Goal: Information Seeking & Learning: Learn about a topic

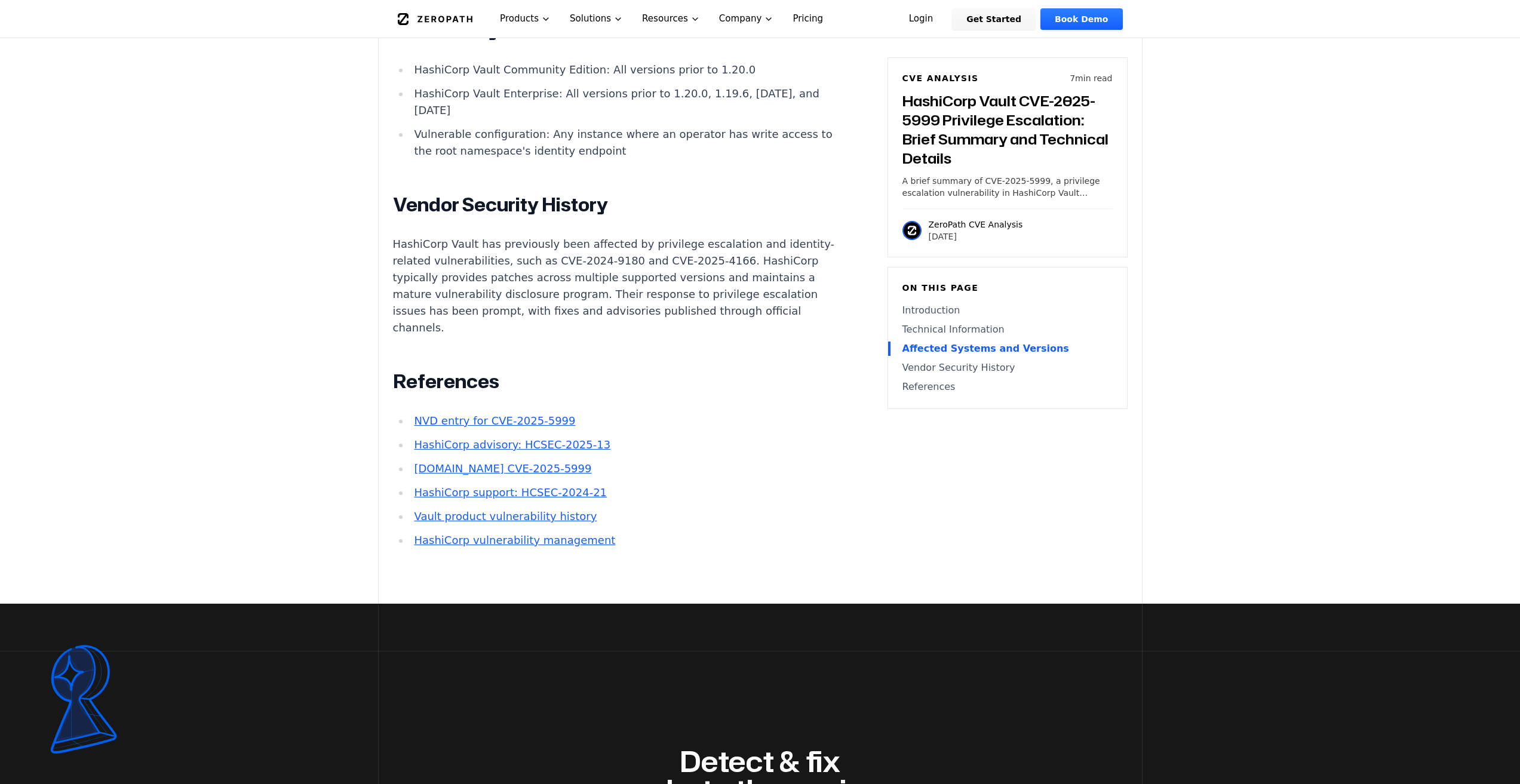
scroll to position [1117, 0]
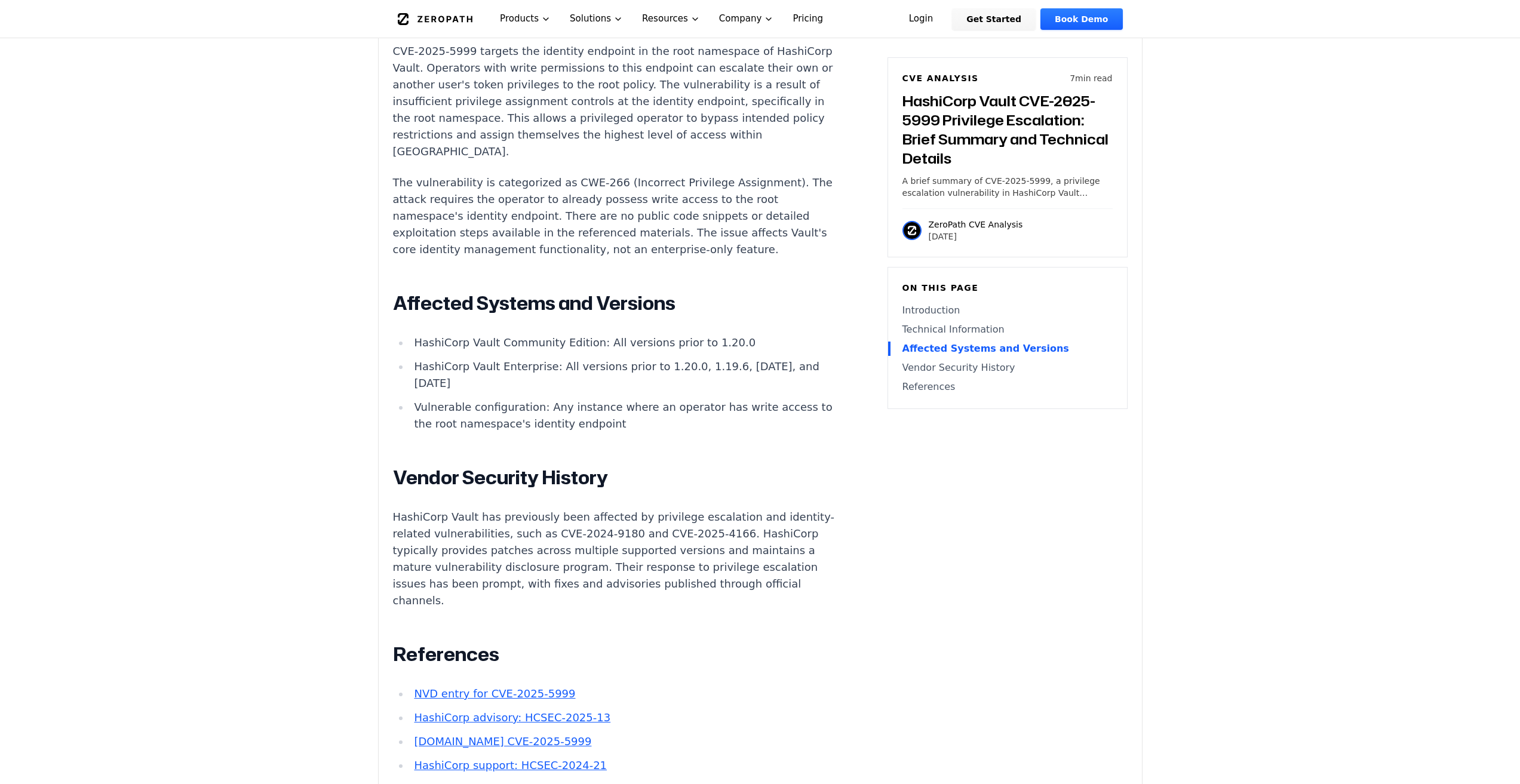
click at [678, 589] on p "HashiCorp Vault has previously been affected by privilege escalation and identi…" at bounding box center [615, 559] width 445 height 100
drag, startPoint x: 686, startPoint y: 328, endPoint x: 717, endPoint y: 327, distance: 31.0
click at [717, 334] on li "HashiCorp Vault Community Edition: All versions prior to 1.20.0" at bounding box center [623, 342] width 428 height 16
click at [717, 334] on li "HashiCorp Vault Community Edition: All versions prior to 1.20.0" at bounding box center [623, 342] width 428 height 16
click at [915, 563] on div "Experimental AI-Generated Content This CVE analysis is an experimental publicat…" at bounding box center [760, 68] width 764 height 1617
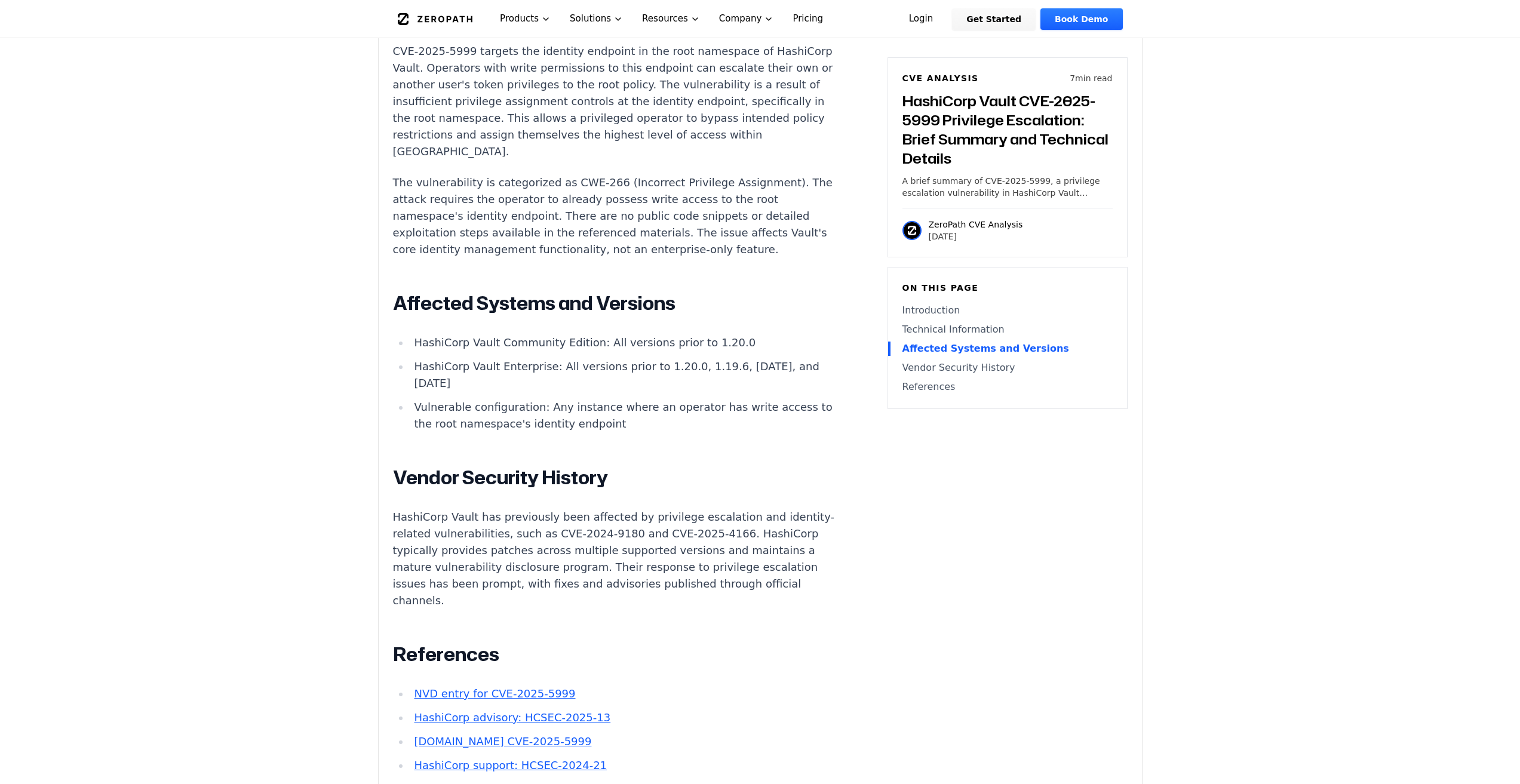
click at [1124, 535] on div "Experimental AI-Generated Content This CVE analysis is an experimental publicat…" at bounding box center [760, 68] width 764 height 1617
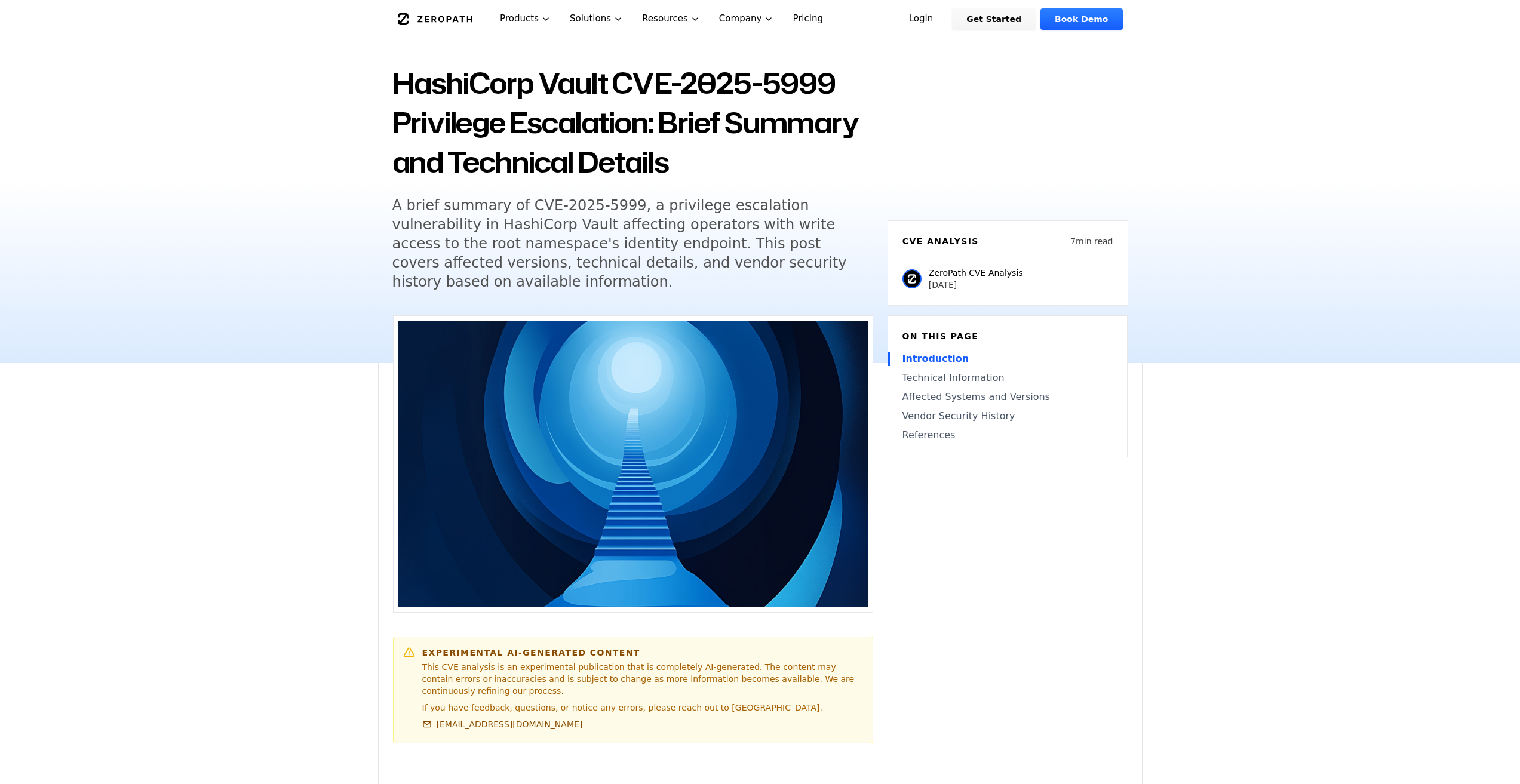
scroll to position [60, 0]
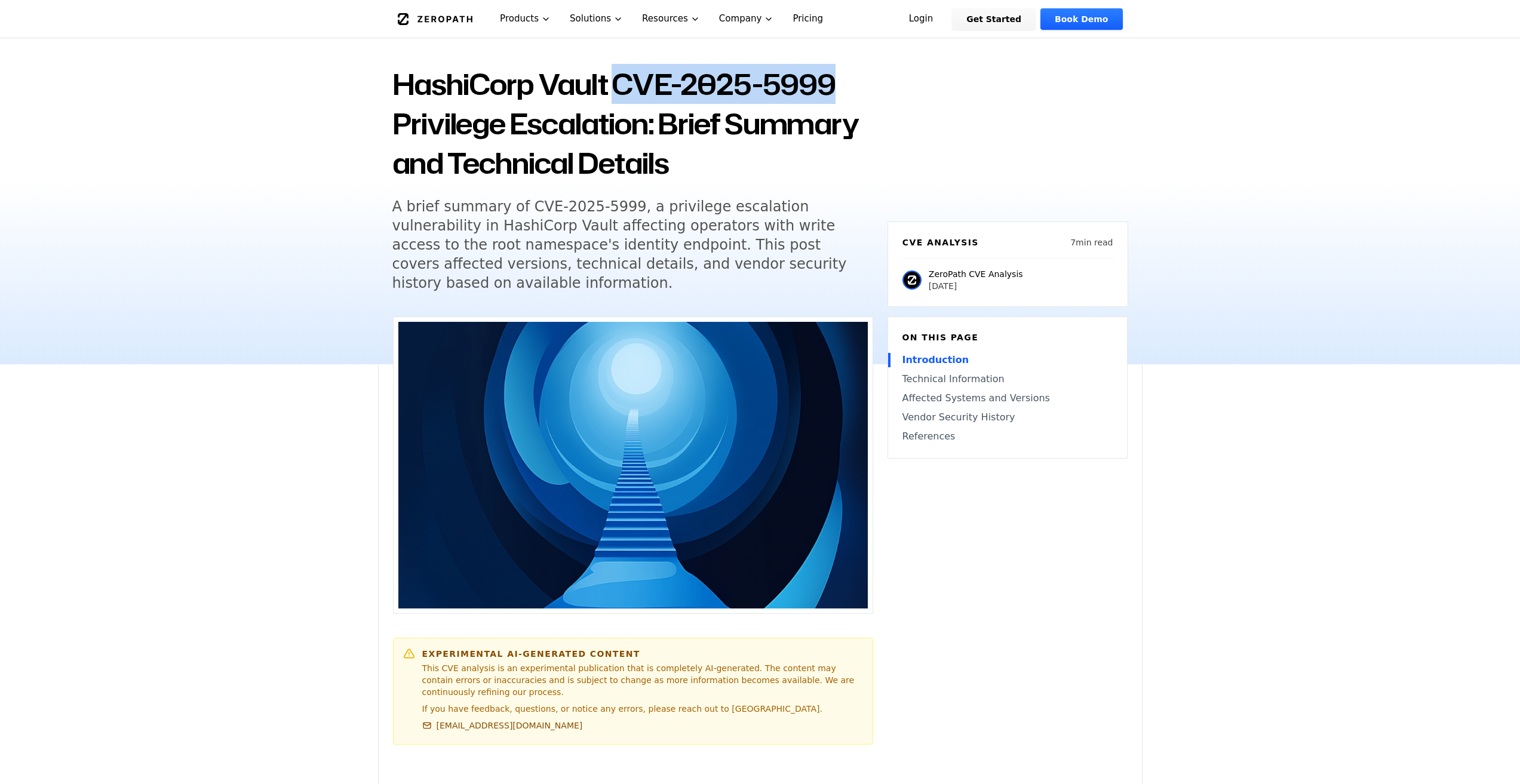
drag, startPoint x: 613, startPoint y: 82, endPoint x: 829, endPoint y: 72, distance: 216.2
click at [829, 72] on h1 "HashiCorp Vault CVE-2025-5999 Privilege Escalation: Brief Summary and Technical…" at bounding box center [632, 123] width 481 height 119
copy h1 "CVE-2025-5999"
click at [406, 87] on h1 "HashiCorp Vault CVE-2025-5999 Privilege Escalation: Brief Summary and Technical…" at bounding box center [632, 123] width 481 height 119
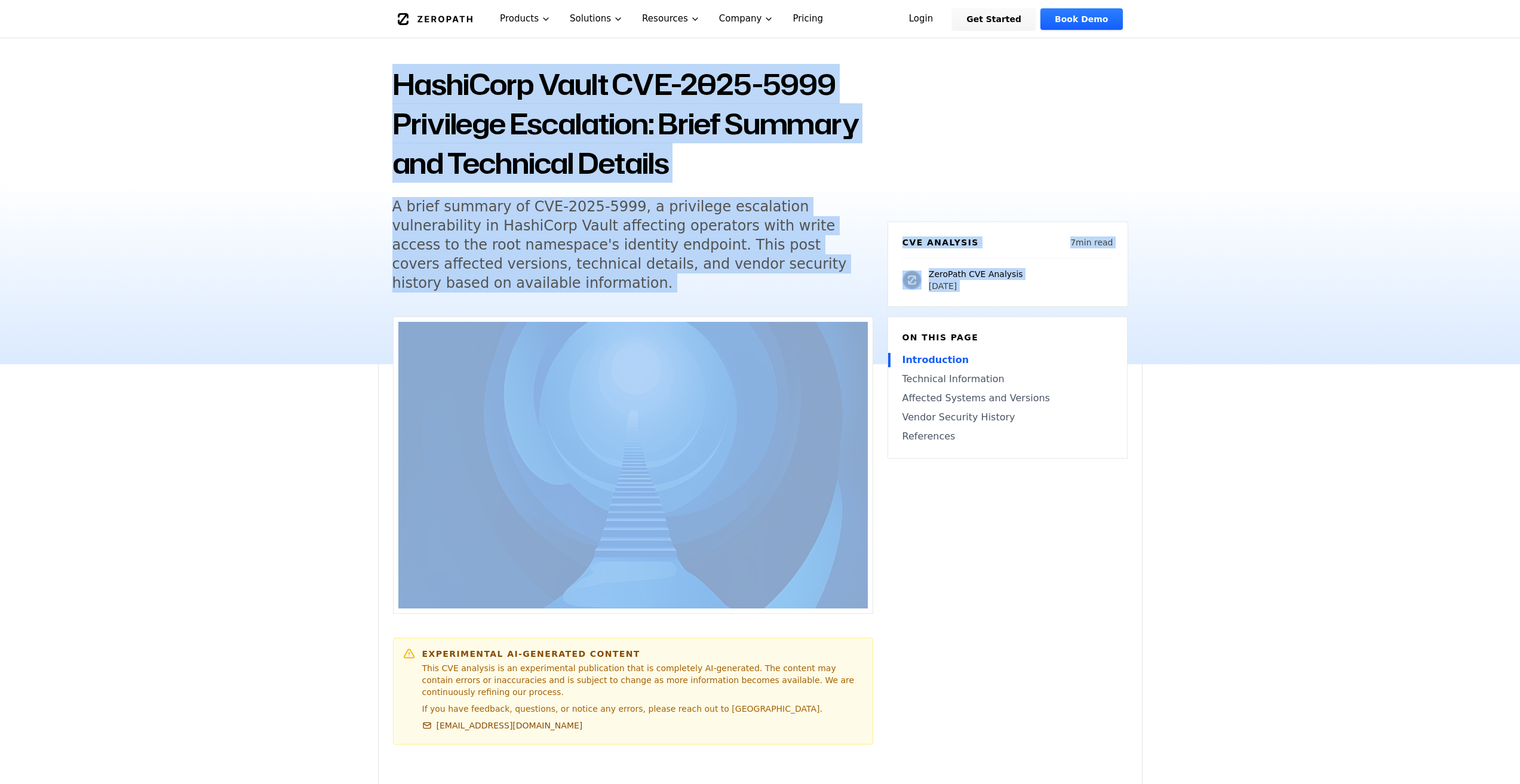
drag, startPoint x: 390, startPoint y: 84, endPoint x: 772, endPoint y: 458, distance: 534.6
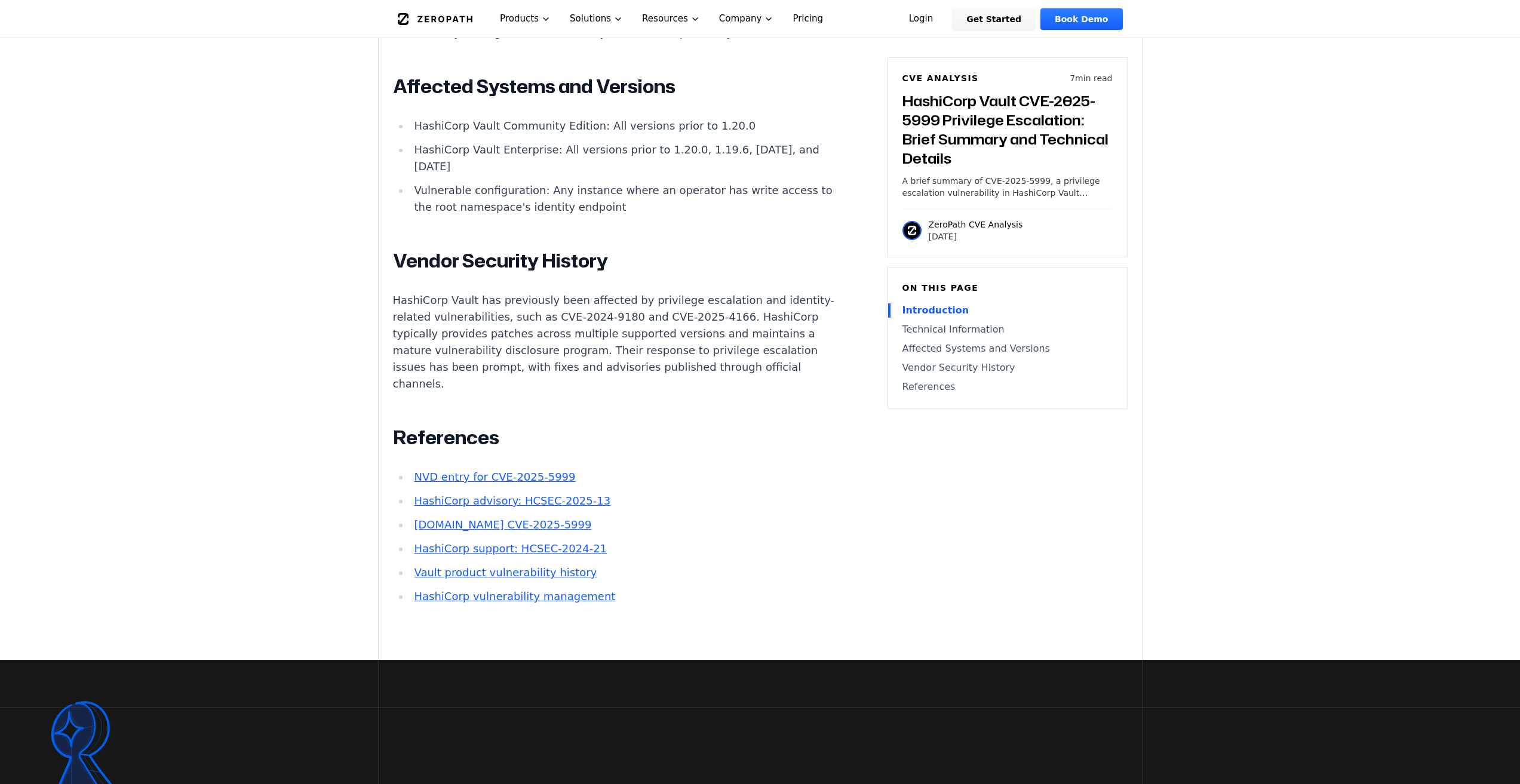
scroll to position [1430, 0]
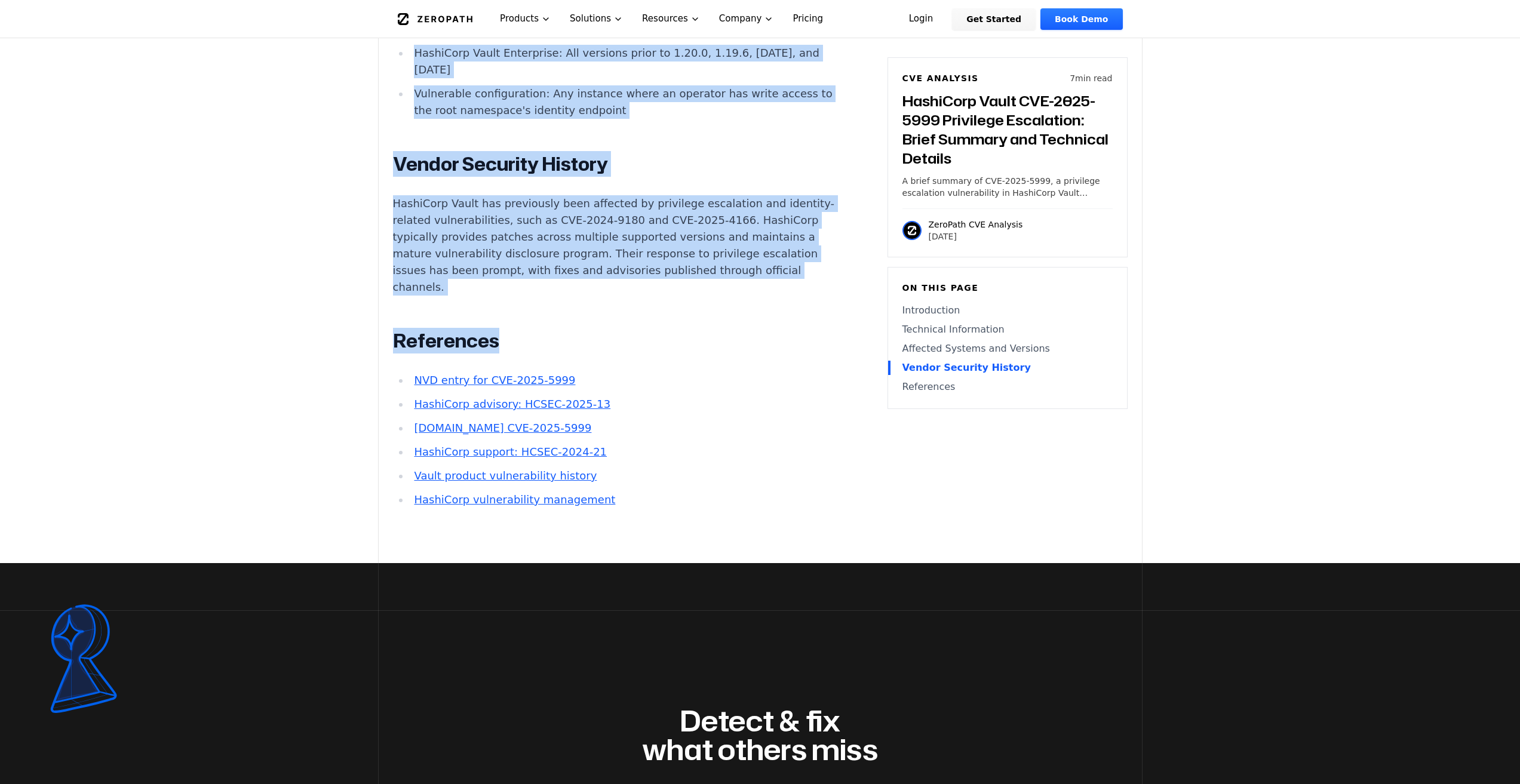
copy main "HashiCorp Vault CVE-2025-5999 Privilege Escalation: Brief Summary and Technical…"
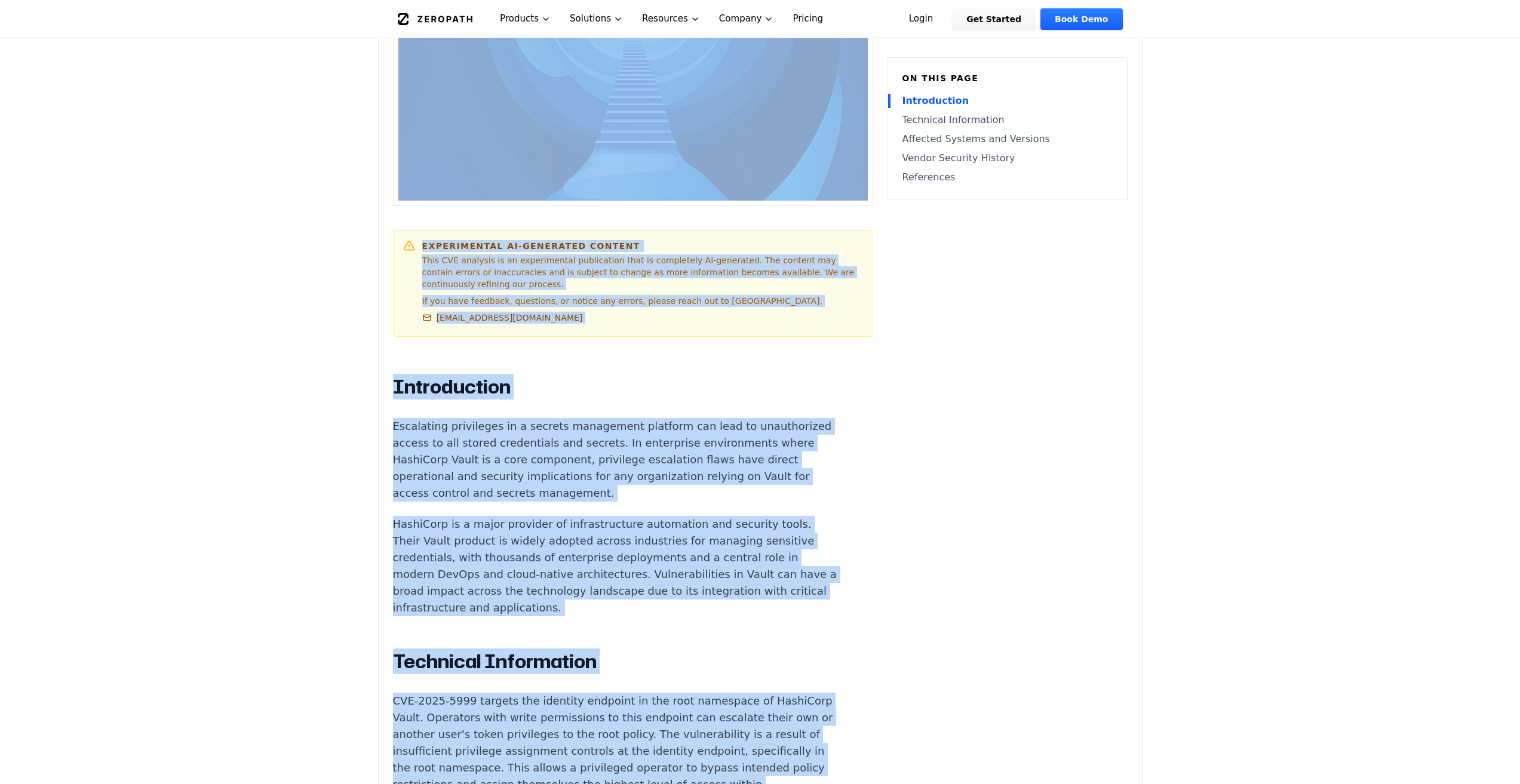
scroll to position [455, 0]
